Goal: Information Seeking & Learning: Compare options

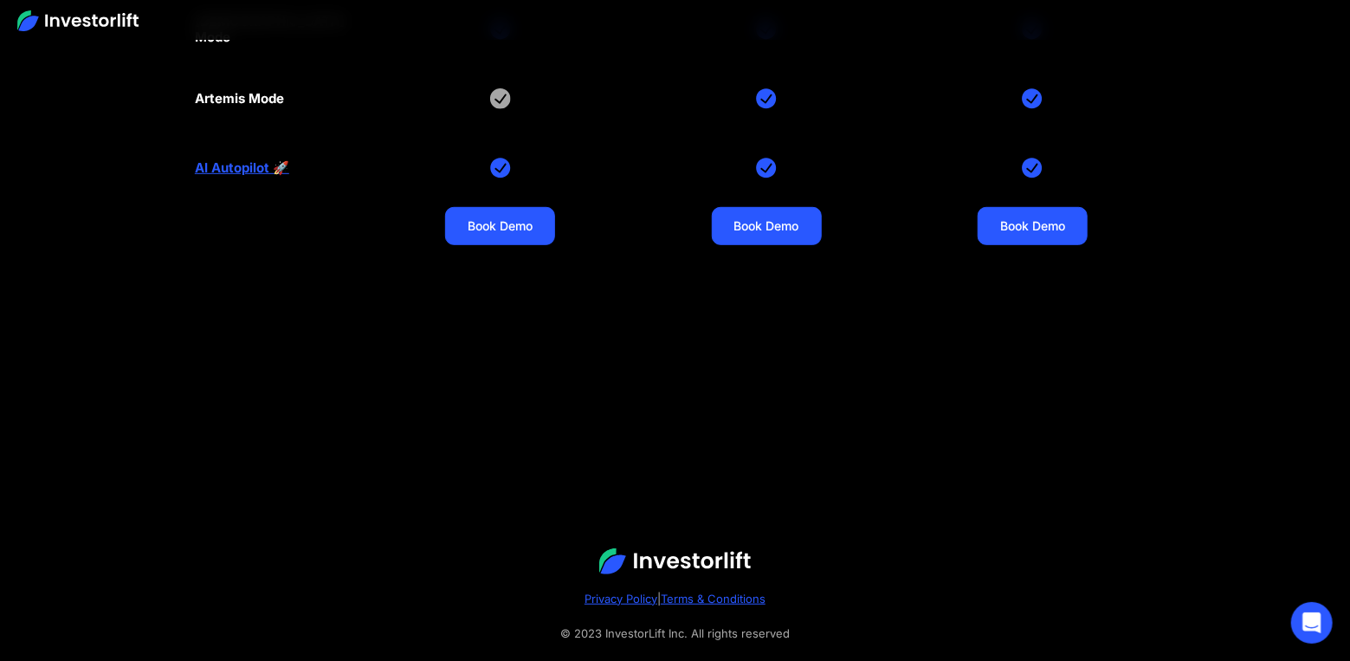
scroll to position [6952, 0]
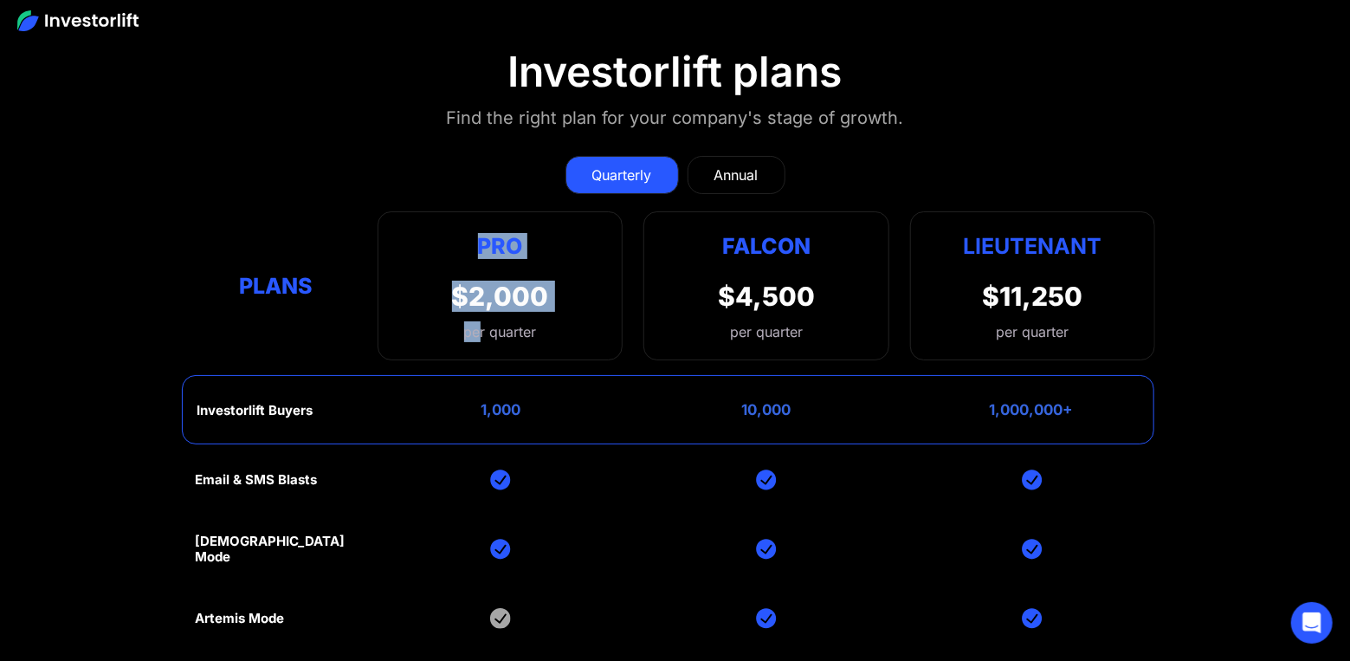
drag, startPoint x: 461, startPoint y: 204, endPoint x: 483, endPoint y: 306, distance: 104.4
click at [478, 316] on div "Pro $2,000 per quarter Pro Falcon Ltnt. Users 3 10 Unltd Buyer Limit 100k 500k …" at bounding box center [499, 285] width 245 height 149
click at [490, 321] on div "per quarter" at bounding box center [500, 331] width 97 height 21
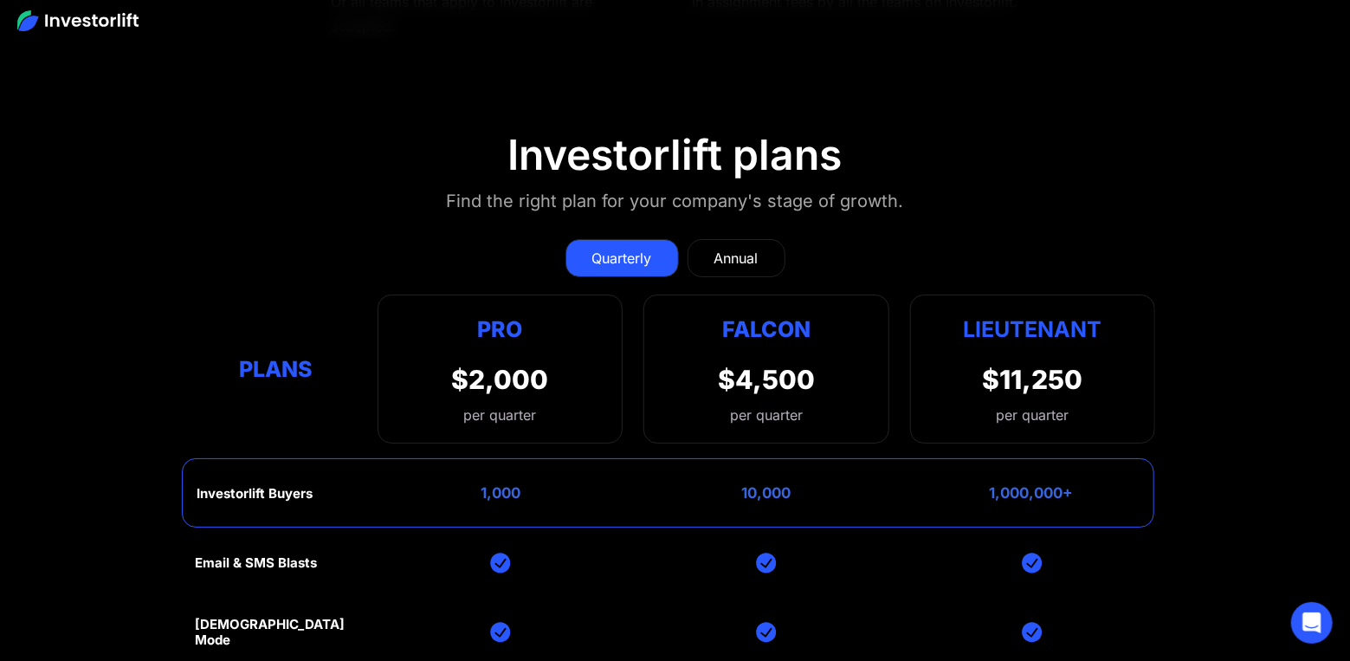
scroll to position [6866, 0]
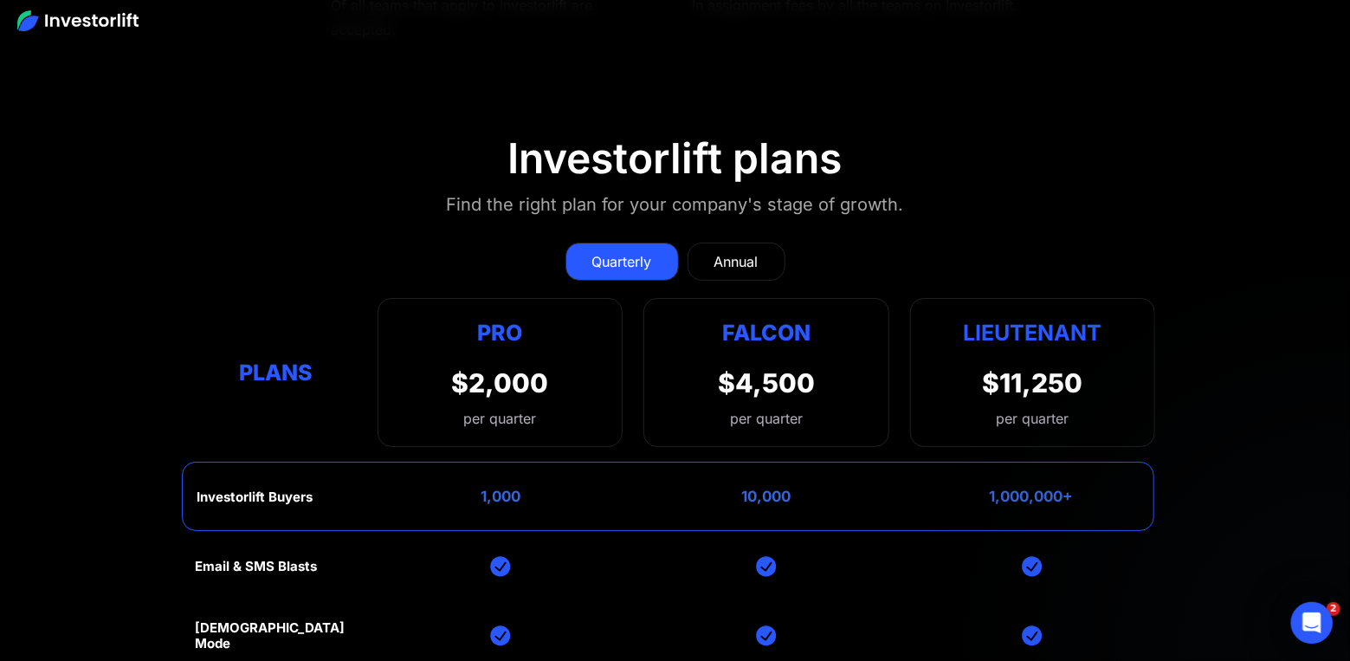
click at [469, 318] on div "Pro $2,000 per quarter" at bounding box center [500, 372] width 97 height 113
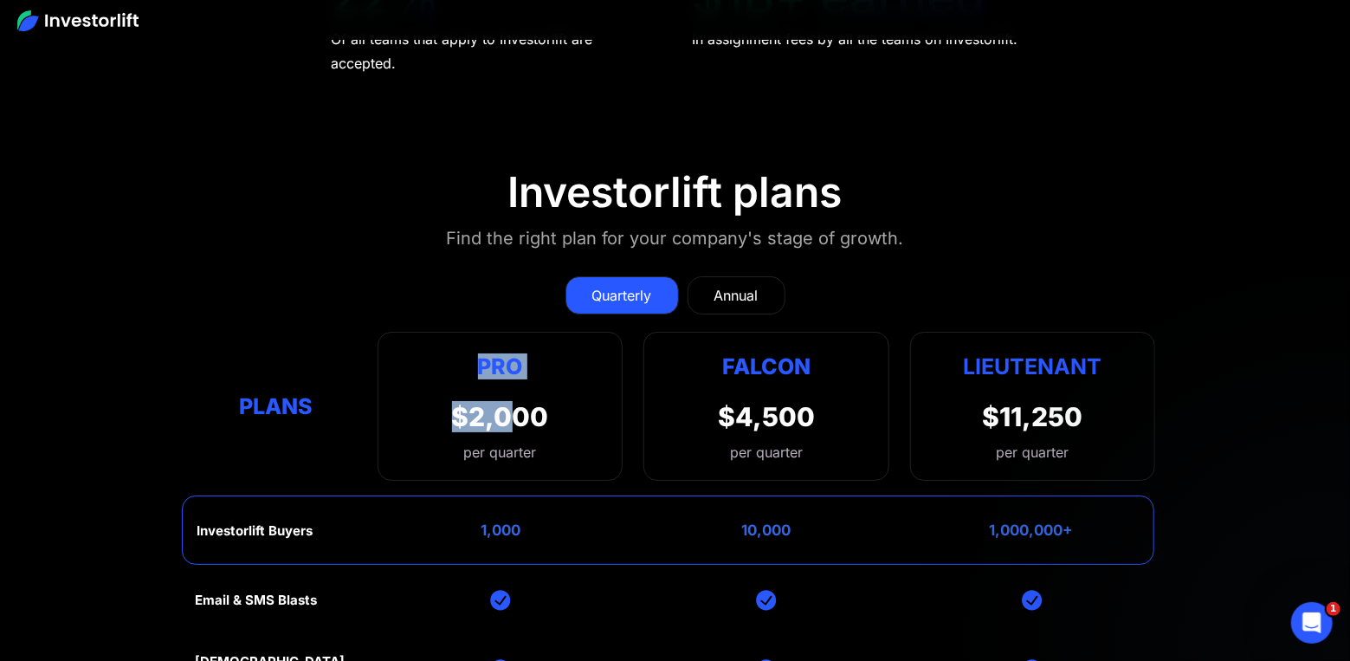
drag, startPoint x: 468, startPoint y: 290, endPoint x: 516, endPoint y: 368, distance: 91.3
click at [516, 368] on div "Pro $2,000 per quarter" at bounding box center [500, 406] width 97 height 113
click at [500, 401] on div "$2,000" at bounding box center [500, 416] width 97 height 31
drag, startPoint x: 516, startPoint y: 410, endPoint x: 486, endPoint y: 339, distance: 77.2
click at [491, 353] on div "Pro $2,000 per quarter" at bounding box center [500, 406] width 97 height 113
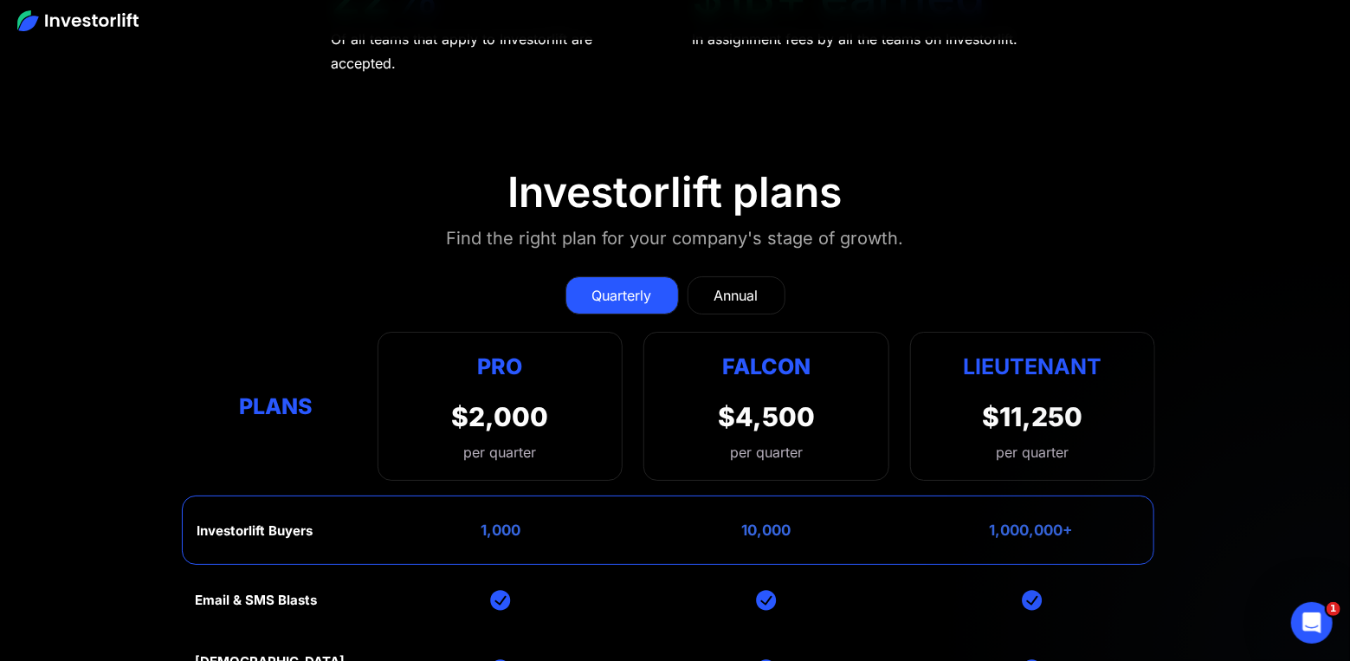
click at [481, 350] on div "Pro" at bounding box center [500, 367] width 97 height 34
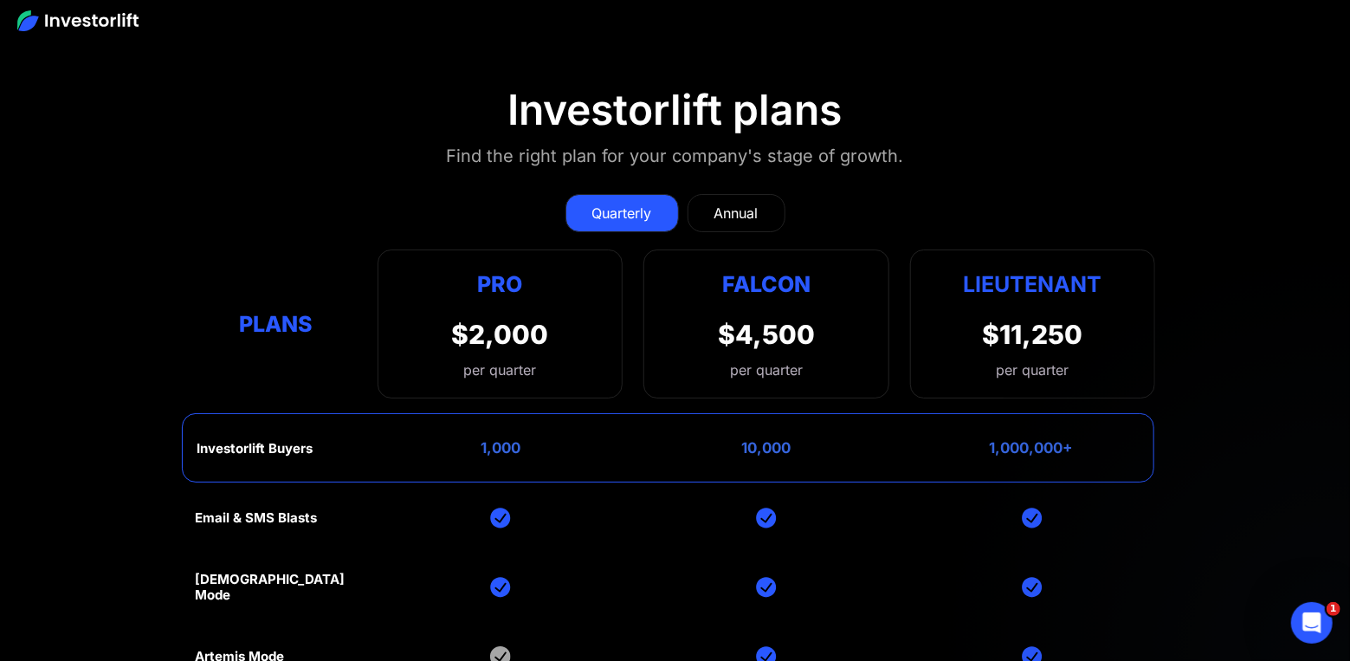
scroll to position [6918, 0]
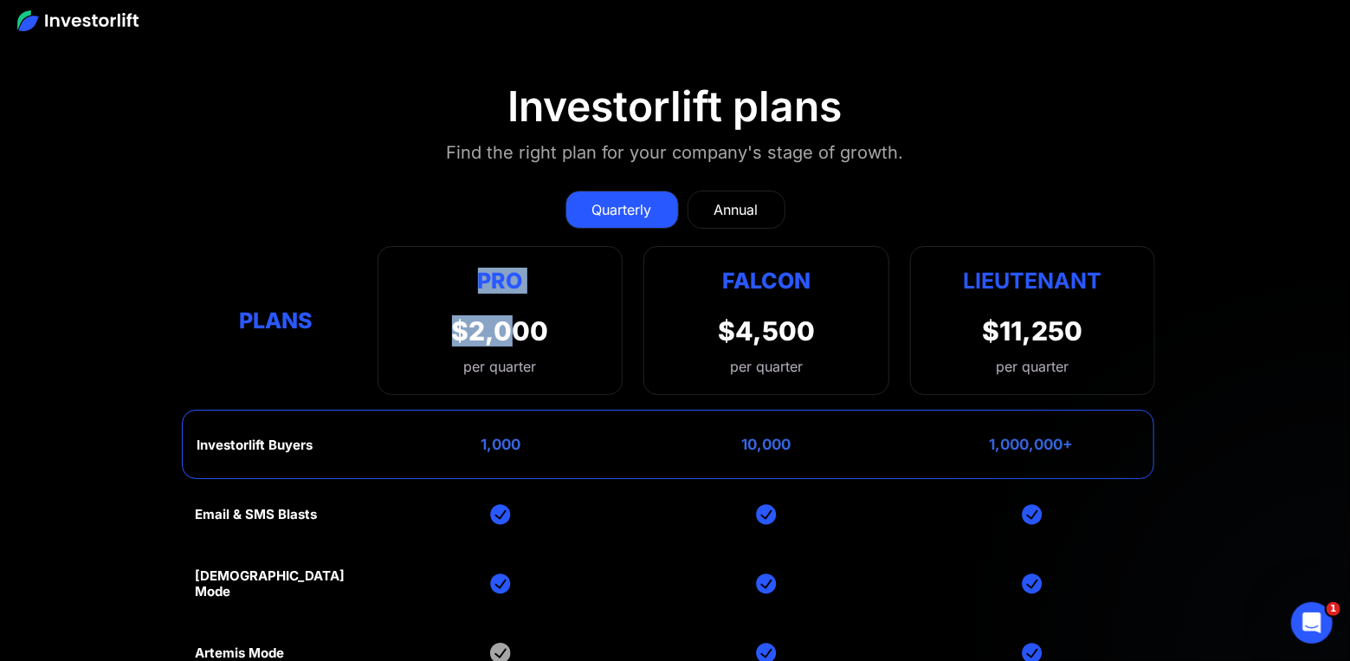
drag, startPoint x: 468, startPoint y: 251, endPoint x: 515, endPoint y: 302, distance: 69.8
click at [515, 302] on div "Pro $2,000 per quarter" at bounding box center [500, 320] width 97 height 113
click at [519, 315] on div "$2,000" at bounding box center [500, 330] width 97 height 31
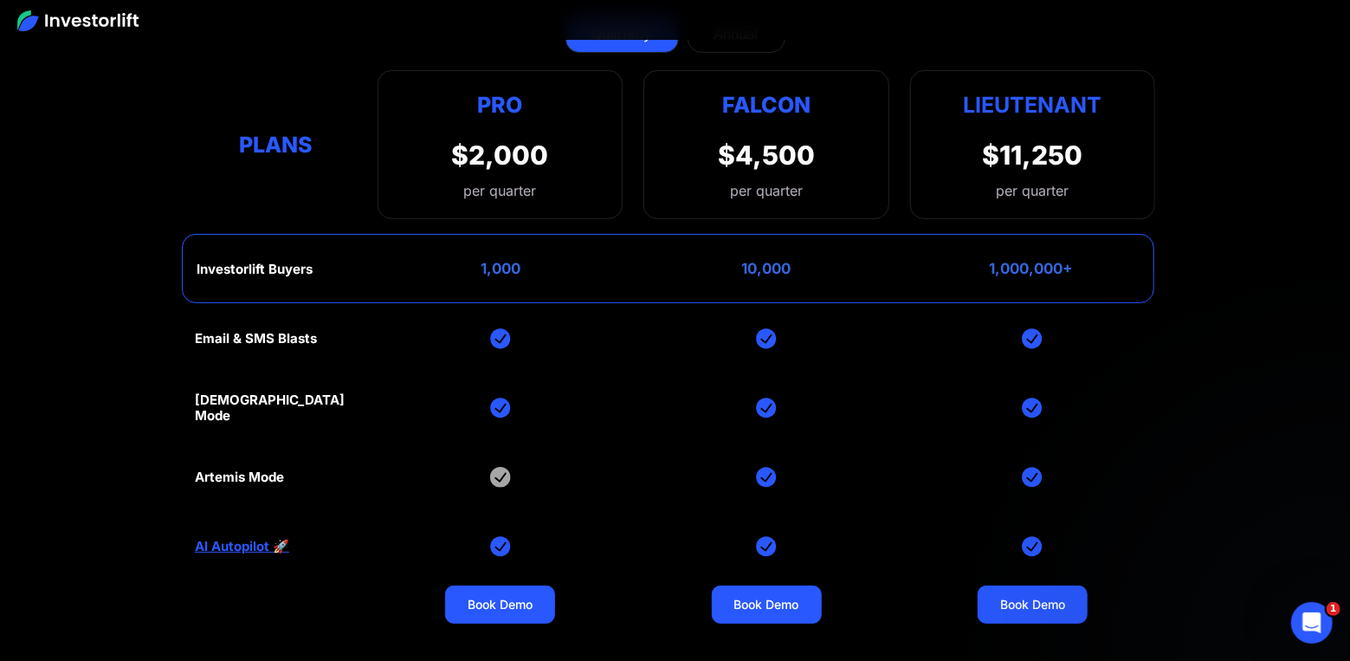
scroll to position [7091, 0]
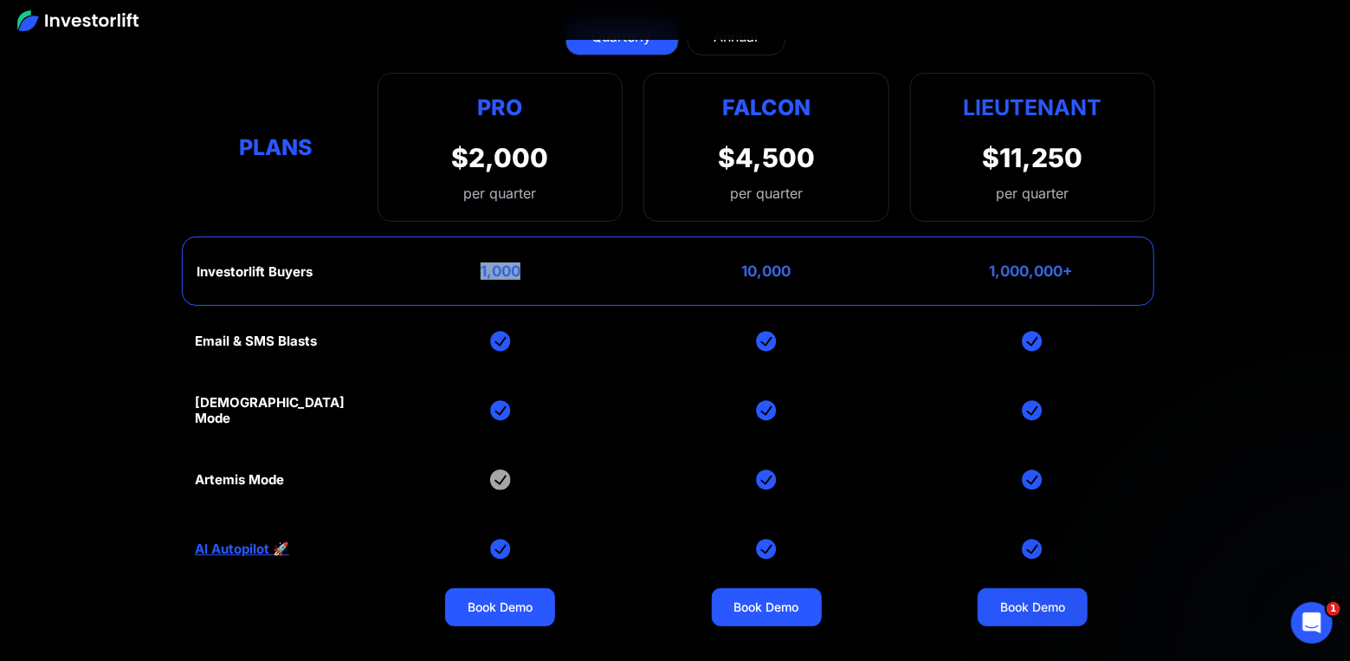
drag, startPoint x: 527, startPoint y: 229, endPoint x: 539, endPoint y: 228, distance: 11.3
click at [539, 236] on div "Investorlift Buyers 1,000 10,000 1,000,000+" at bounding box center [668, 270] width 972 height 69
click at [485, 262] on div "1,000" at bounding box center [501, 270] width 40 height 17
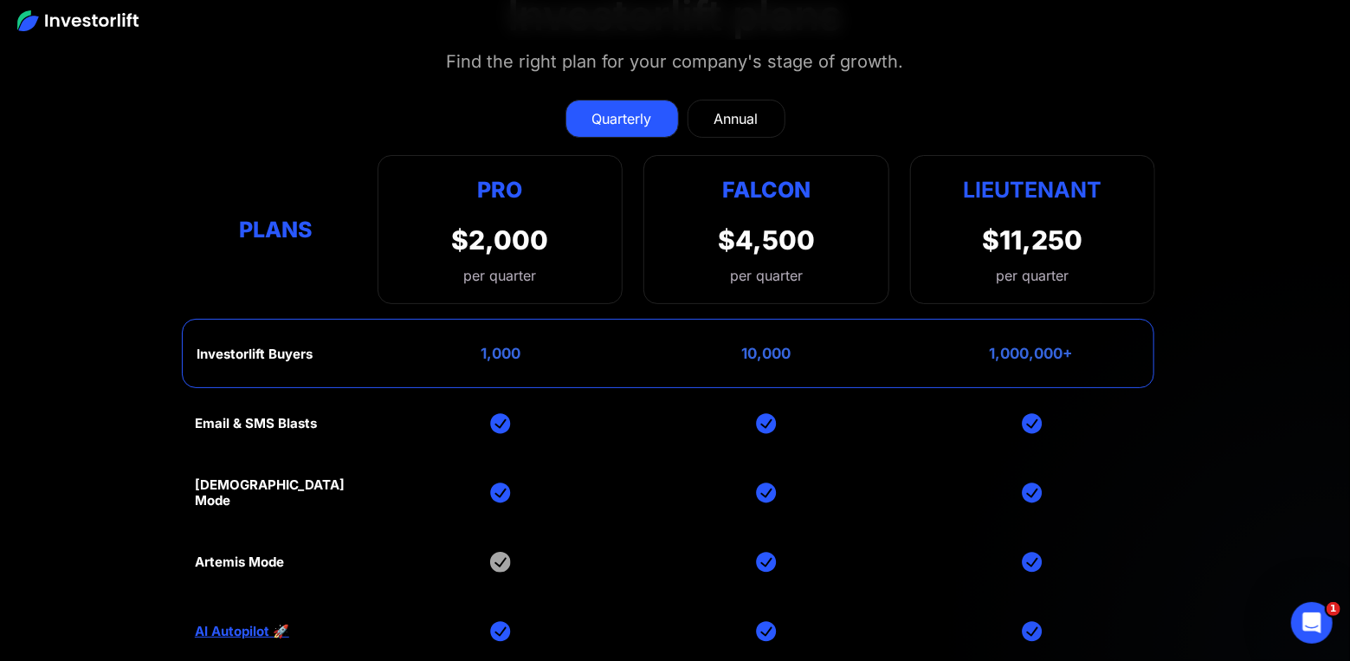
scroll to position [7005, 0]
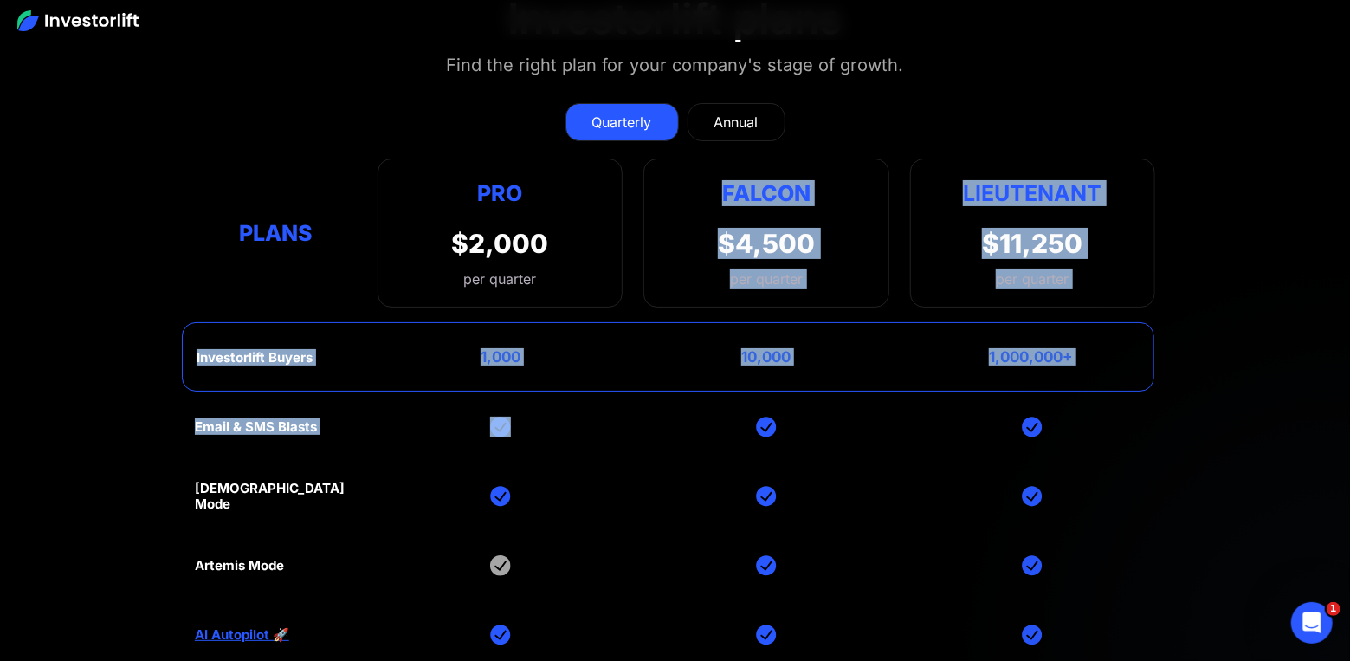
drag, startPoint x: 742, startPoint y: 182, endPoint x: 749, endPoint y: 330, distance: 148.2
click at [761, 384] on div "Quarterly Annual Plans Pro $2,000 per quarter Pro Falcon Ltnt. Users 3 10 Unltd…" at bounding box center [675, 481] width 960 height 791
click at [749, 348] on div "10,000" at bounding box center [765, 356] width 49 height 17
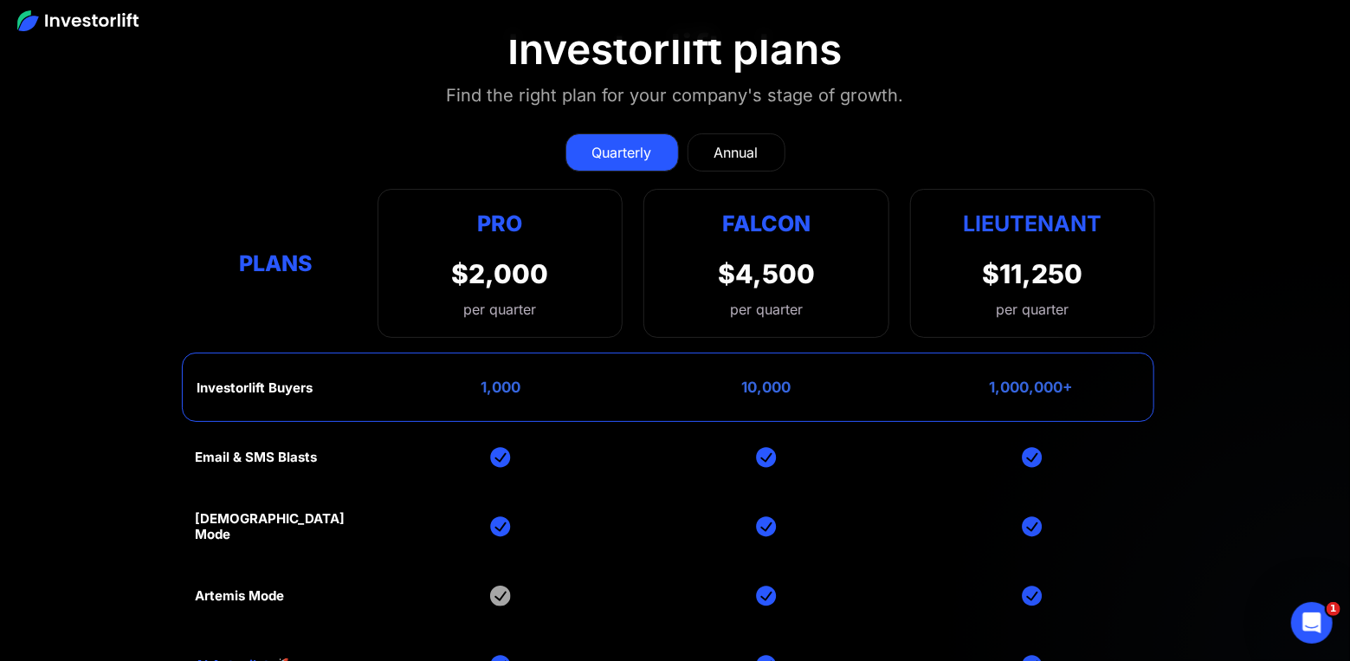
scroll to position [6918, 0]
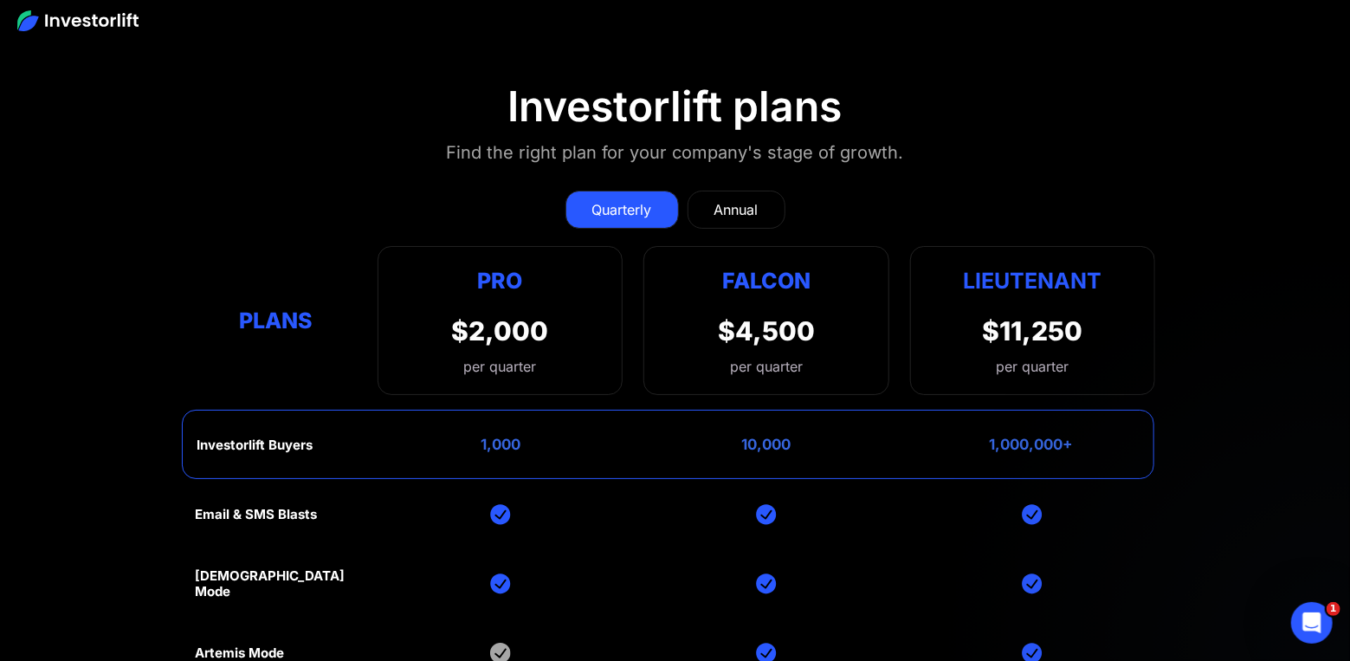
click at [699, 190] on link "Annual" at bounding box center [736, 209] width 98 height 38
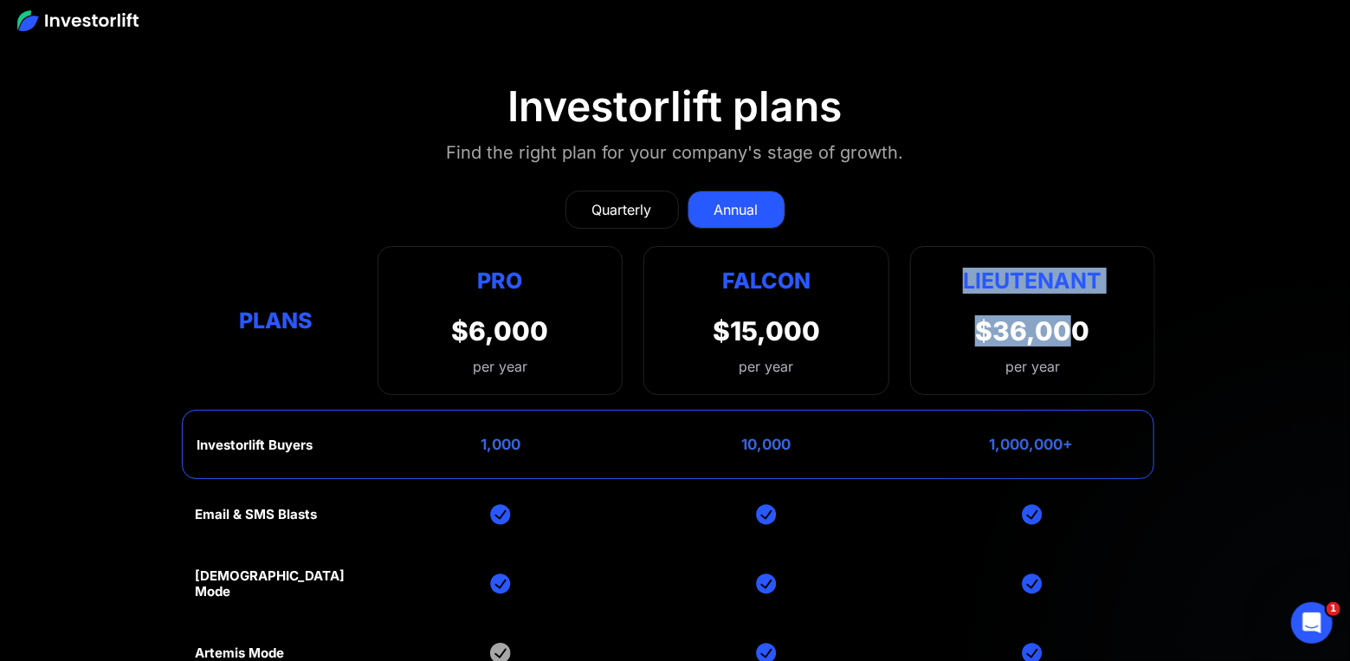
drag, startPoint x: 961, startPoint y: 229, endPoint x: 1069, endPoint y: 287, distance: 123.2
click at [1067, 285] on div "Lieutenant $36,000 per year" at bounding box center [1032, 320] width 245 height 149
click at [1068, 315] on div "$36,000" at bounding box center [1032, 330] width 114 height 31
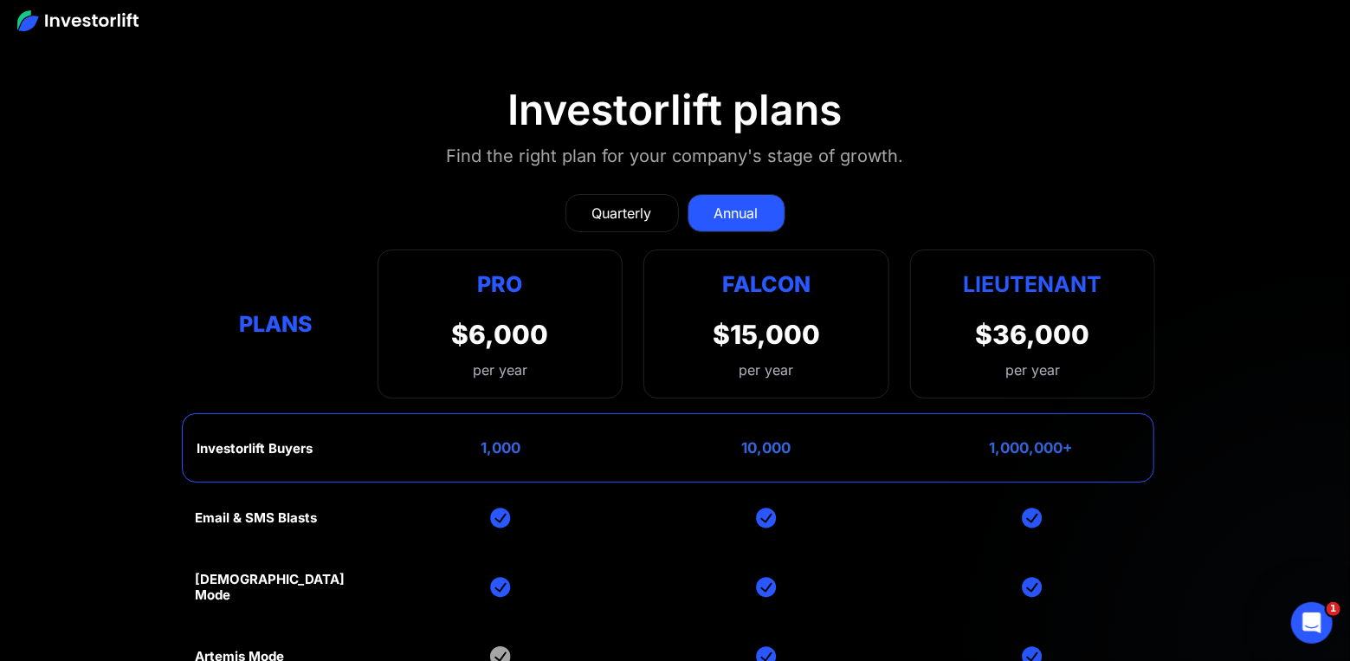
scroll to position [7005, 0]
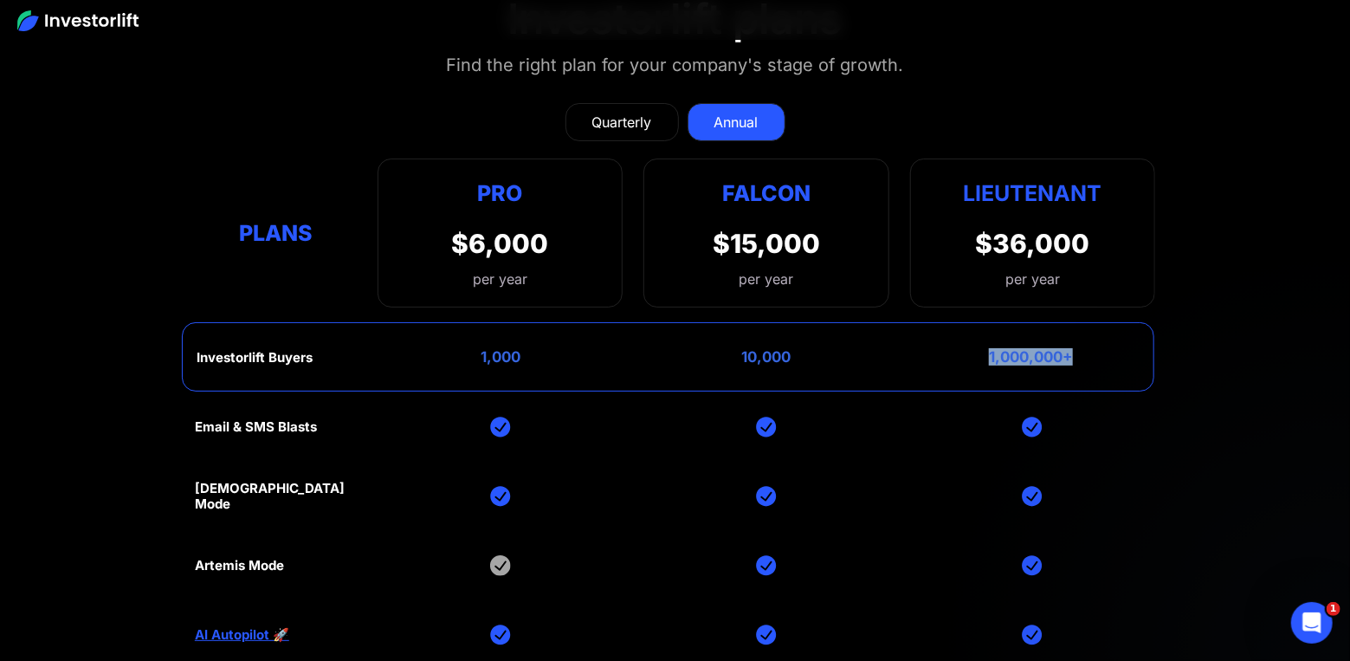
drag, startPoint x: 977, startPoint y: 318, endPoint x: 1090, endPoint y: 318, distance: 112.6
click at [1090, 322] on div "Investorlift Buyers 1,000 10,000 1,000,000+" at bounding box center [668, 356] width 972 height 69
click at [1093, 322] on div "Investorlift Buyers 1,000 10,000 1,000,000+" at bounding box center [668, 356] width 972 height 69
click at [1016, 348] on div "1,000,000+" at bounding box center [1031, 356] width 84 height 17
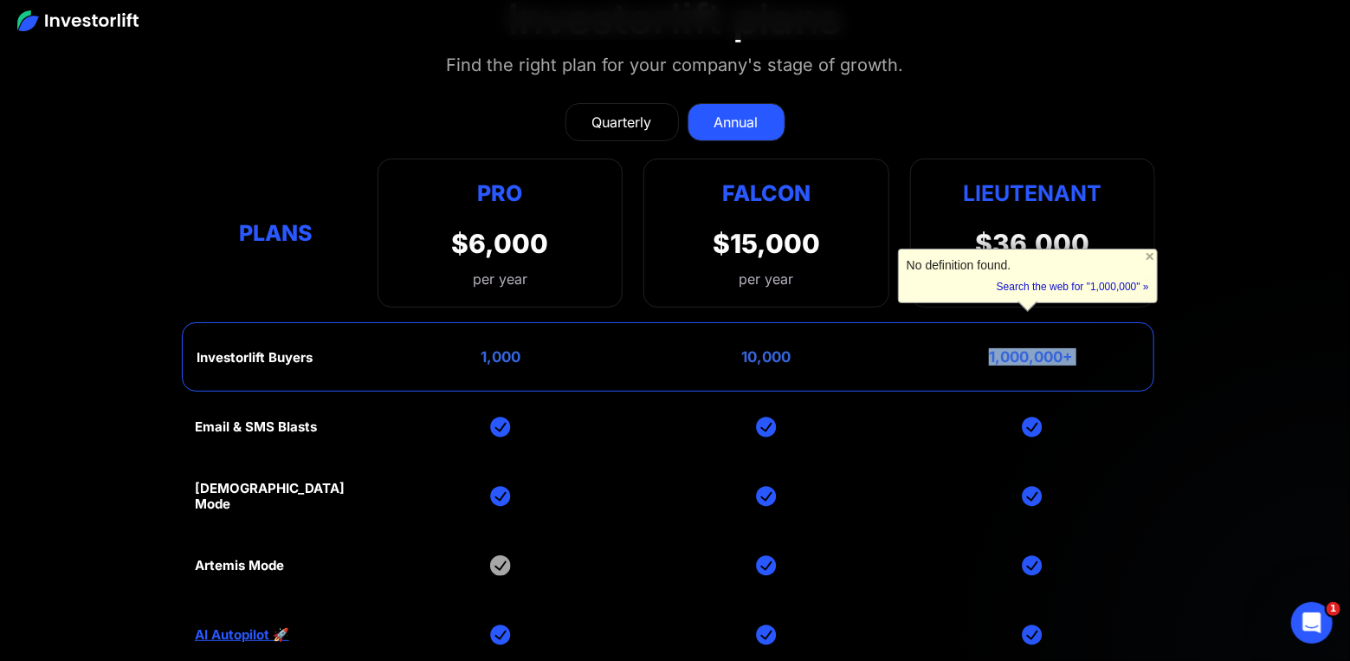
click at [1016, 348] on div "1,000,000+" at bounding box center [1031, 356] width 84 height 17
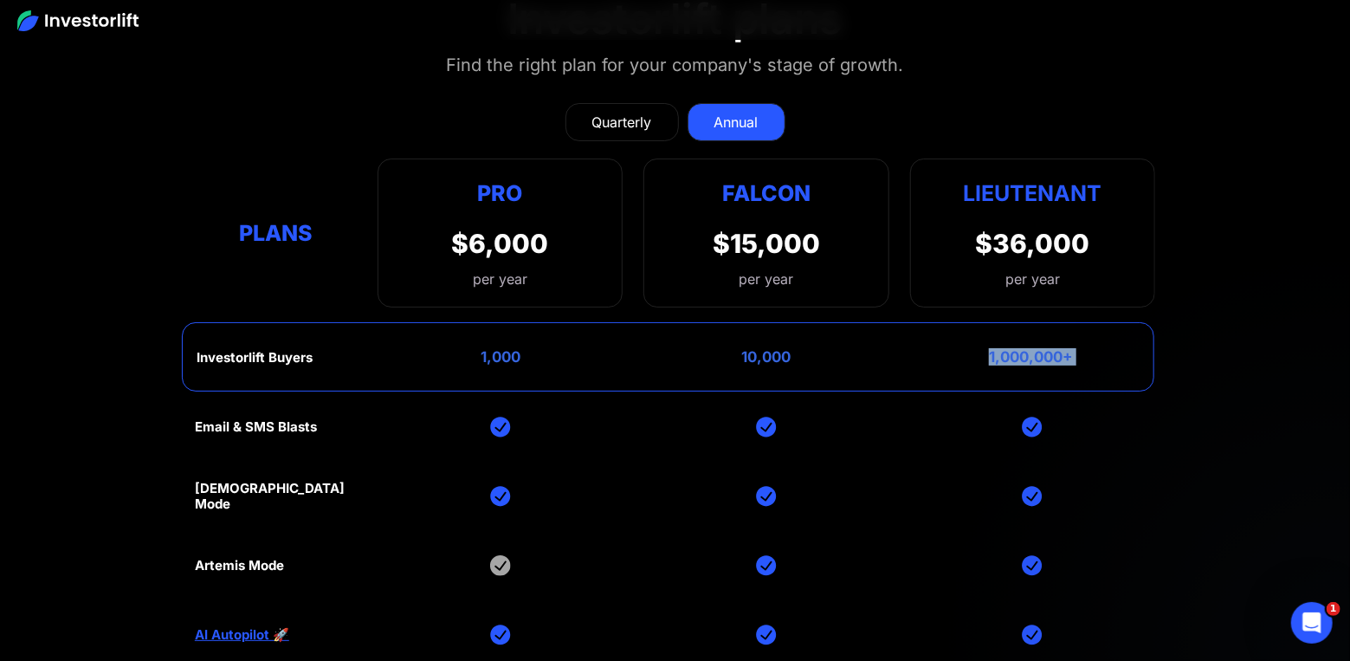
click at [1091, 322] on div "Investorlift Buyers 1,000 10,000 1,000,000+" at bounding box center [668, 356] width 972 height 69
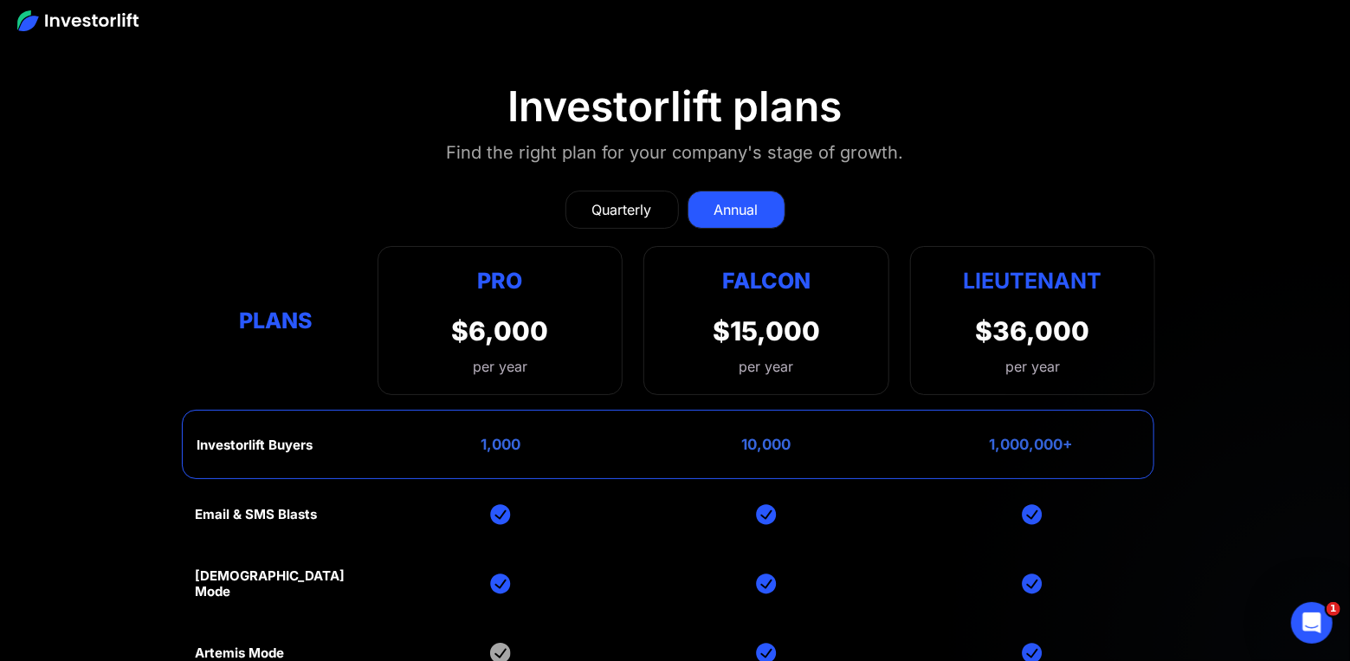
scroll to position [7178, 0]
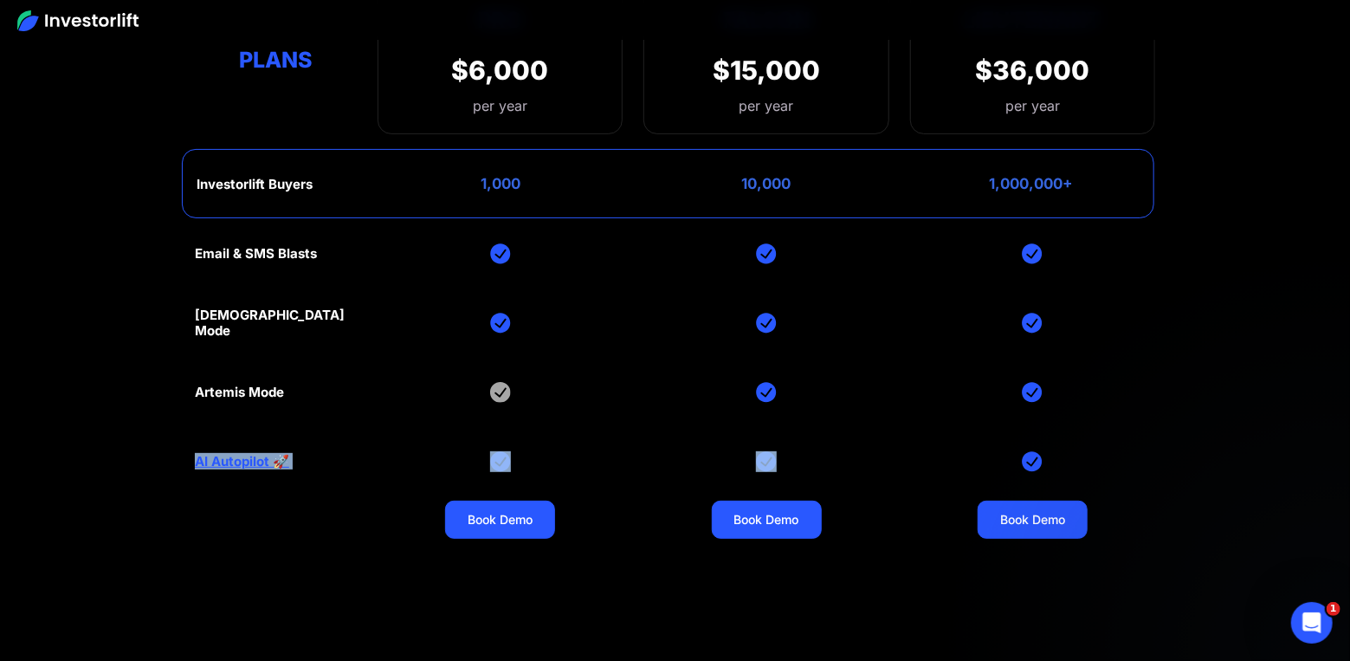
drag, startPoint x: 150, startPoint y: 424, endPoint x: 1055, endPoint y: 414, distance: 905.7
click at [1049, 412] on section "Investorlift plans Find the right plan for your company's stage of growth. Quar…" at bounding box center [675, 250] width 1350 height 942
click at [1059, 415] on div "Email & SMS Blasts God Mode Artemis Mode AI Autopilot 🚀 Book Demo Book Demo Boo…" at bounding box center [675, 461] width 960 height 485
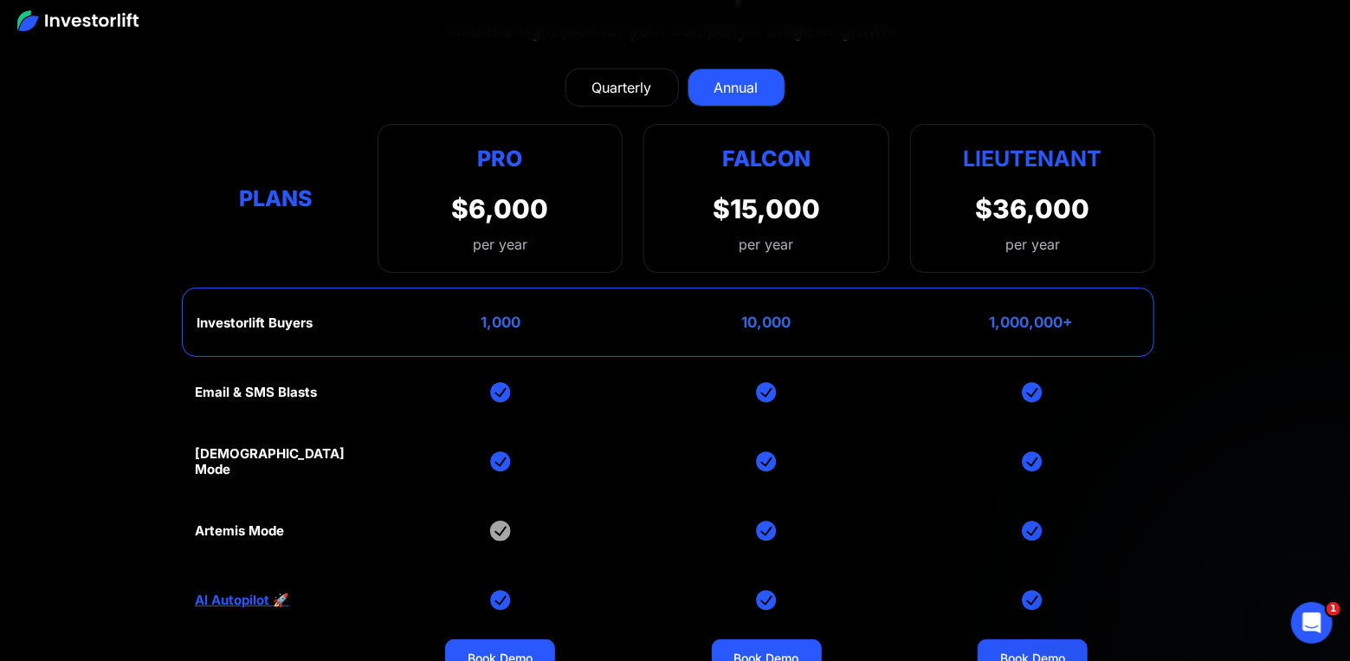
scroll to position [7091, 0]
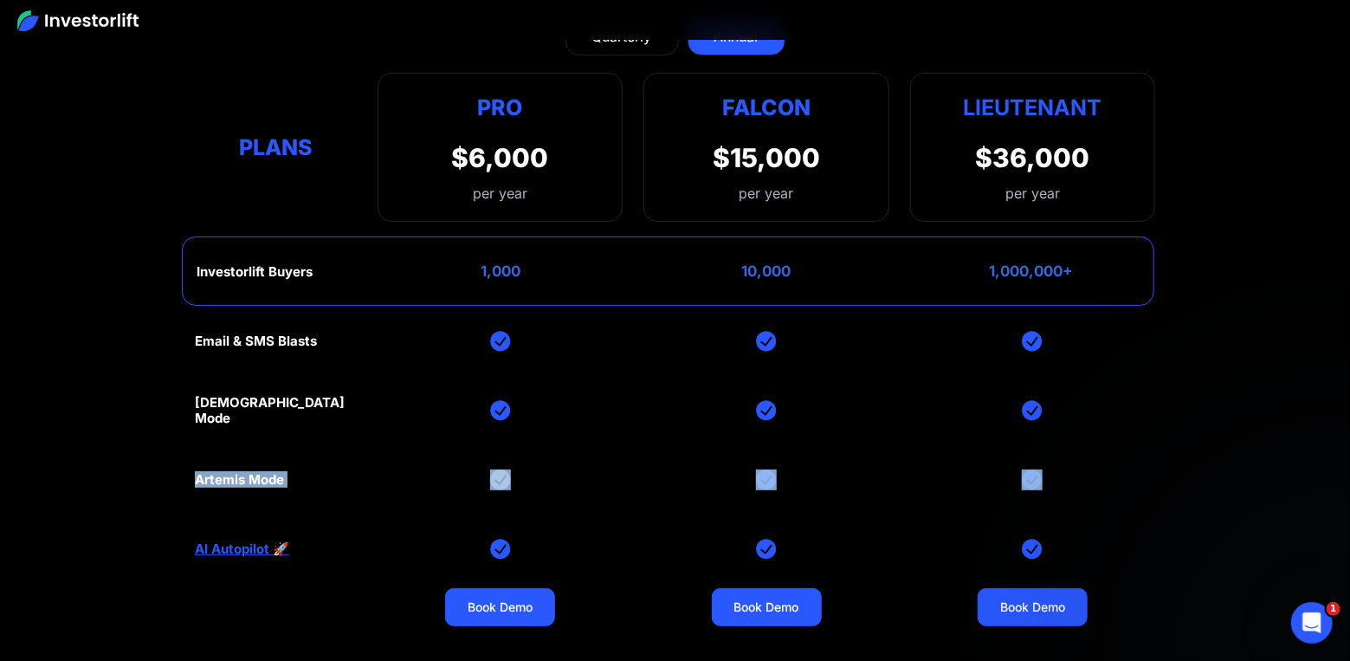
drag, startPoint x: 142, startPoint y: 442, endPoint x: 1074, endPoint y: 442, distance: 932.5
click at [1074, 442] on section "Investorlift plans Find the right plan for your company's stage of growth. Quar…" at bounding box center [675, 338] width 1350 height 942
click at [1095, 442] on div "Email & SMS Blasts God Mode Artemis Mode AI Autopilot 🚀 Book Demo Book Demo Boo…" at bounding box center [675, 548] width 960 height 485
